Goal: Download file/media

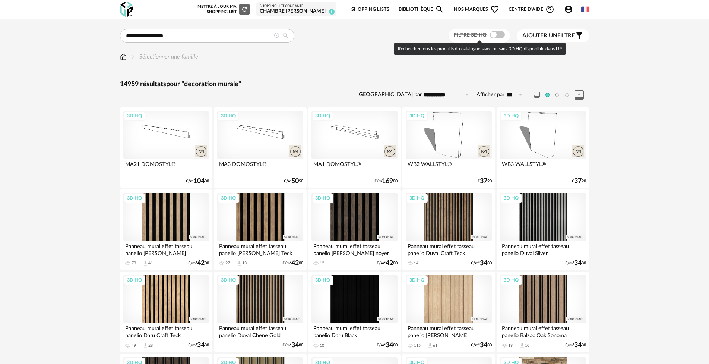
click at [497, 33] on span at bounding box center [497, 34] width 15 height 7
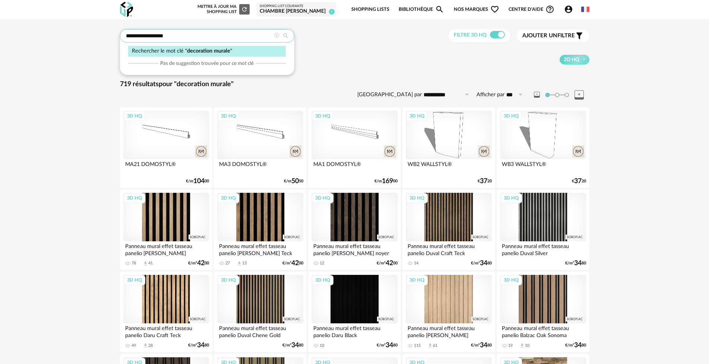
drag, startPoint x: 168, startPoint y: 32, endPoint x: 81, endPoint y: 31, distance: 87.2
type input "**********"
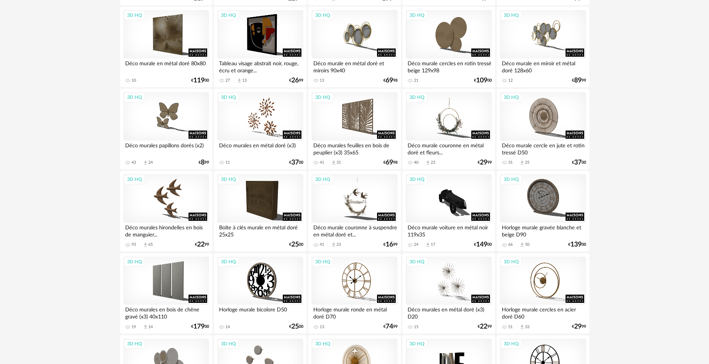
scroll to position [931, 0]
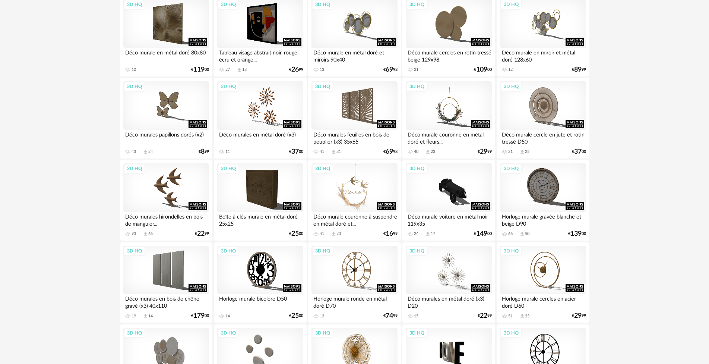
click at [363, 186] on div "3D HQ" at bounding box center [354, 187] width 86 height 48
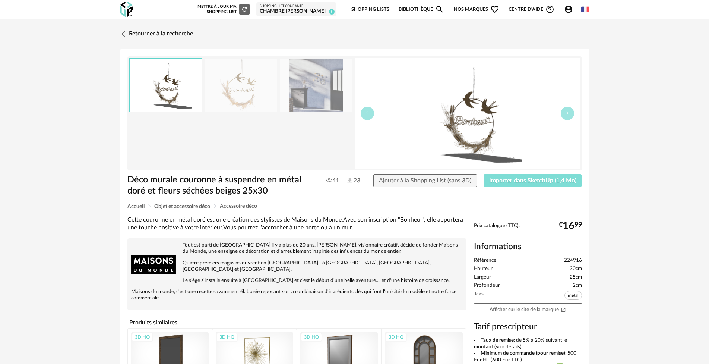
click at [509, 181] on span "Importer dans SketchUp (1,4 Mo)" at bounding box center [532, 180] width 87 height 6
